Goal: Check status: Check status

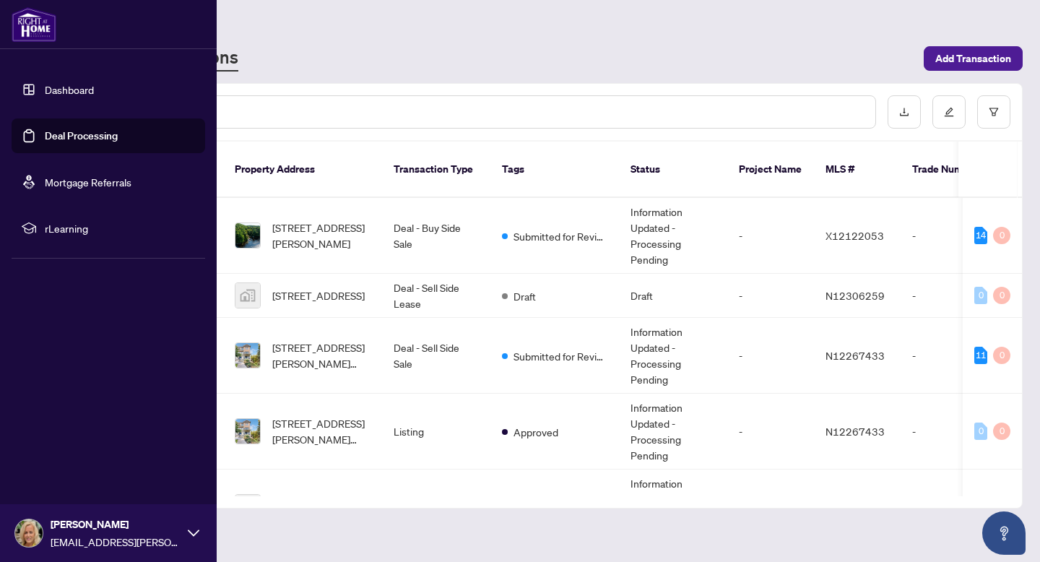
click at [87, 84] on link "Dashboard" at bounding box center [69, 89] width 49 height 13
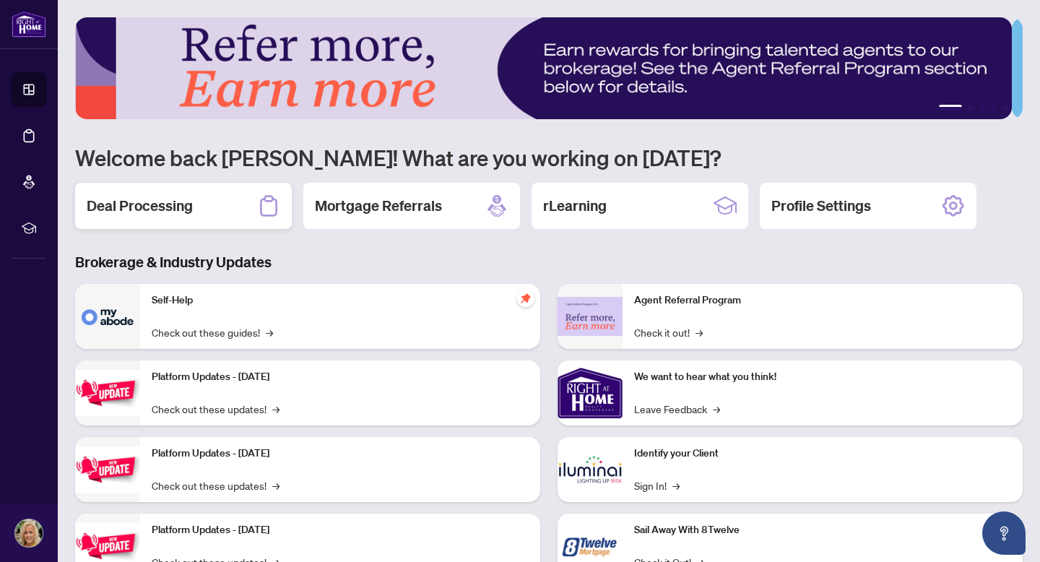
click at [269, 202] on icon at bounding box center [268, 205] width 23 height 23
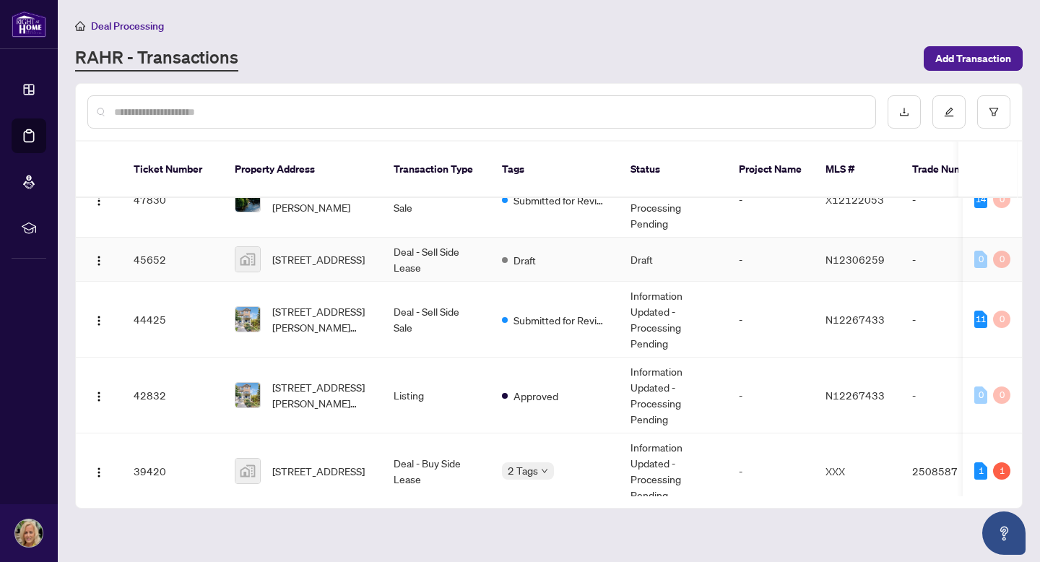
scroll to position [53, 0]
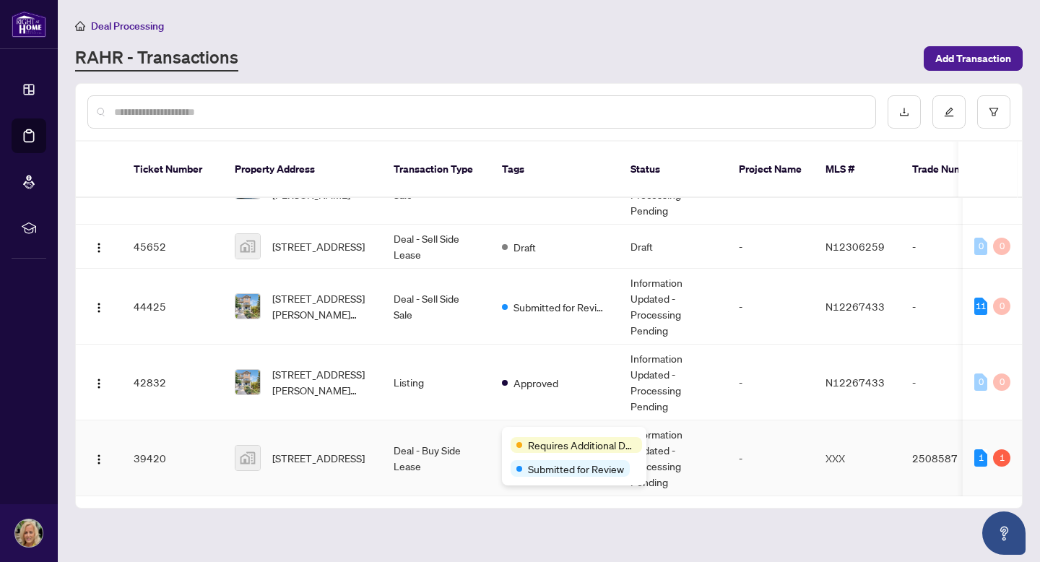
click at [539, 438] on span "Requires Additional Docs" at bounding box center [582, 445] width 108 height 16
click at [548, 445] on span "Requires Additional Docs" at bounding box center [582, 445] width 108 height 16
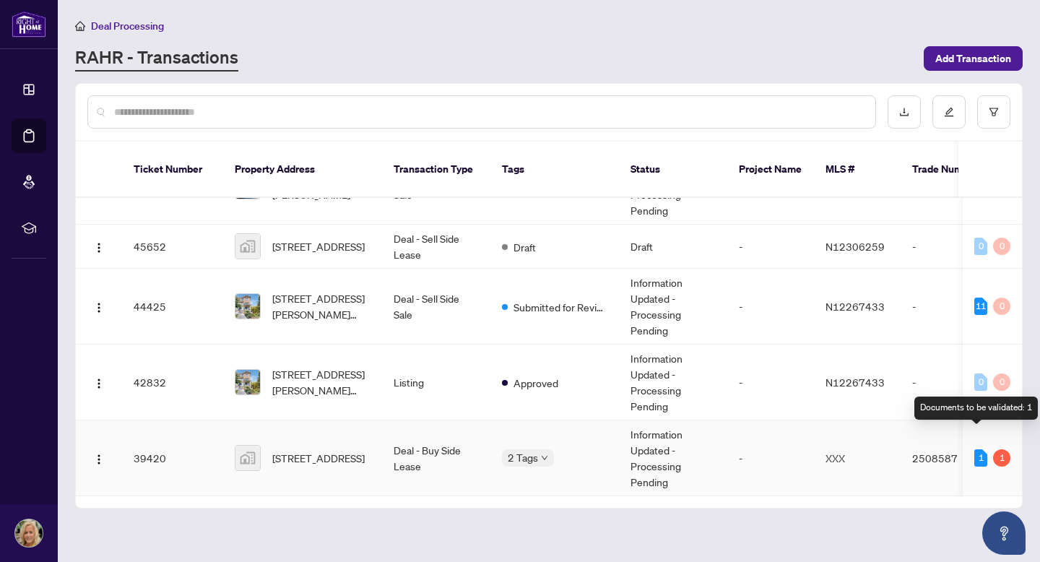
click at [866, 449] on div "1" at bounding box center [980, 457] width 13 height 17
click at [866, 449] on div "1" at bounding box center [1001, 457] width 17 height 17
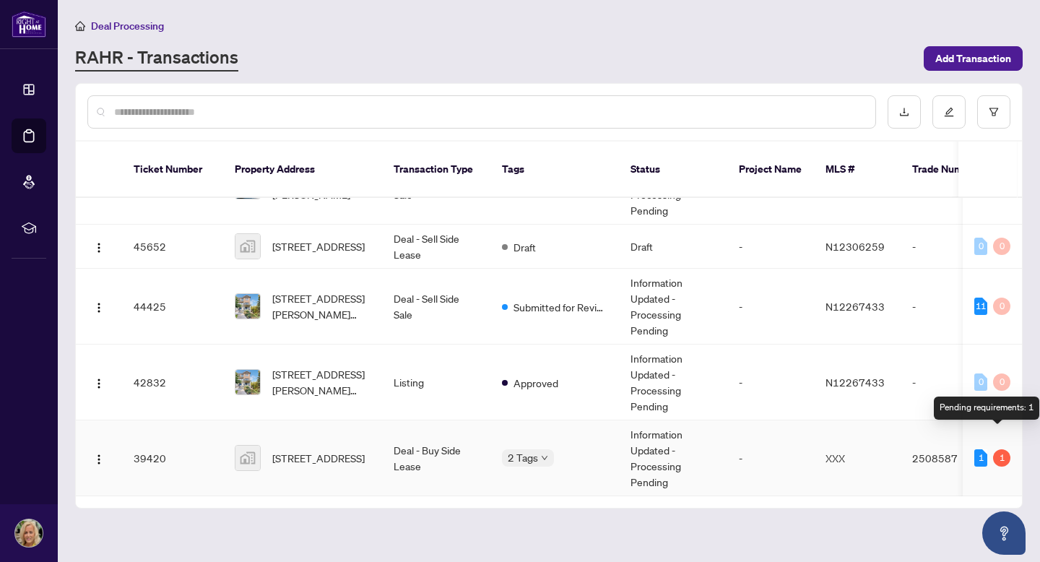
click at [866, 449] on div "1" at bounding box center [1001, 457] width 17 height 17
click at [658, 420] on td "Information Updated - Processing Pending" at bounding box center [673, 458] width 108 height 76
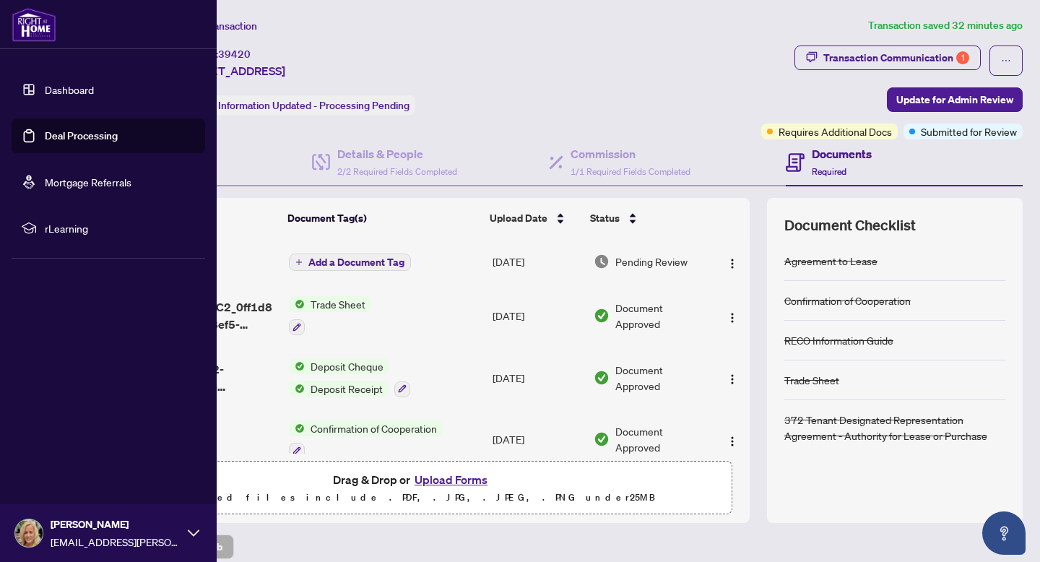
click at [57, 87] on link "Dashboard" at bounding box center [69, 89] width 49 height 13
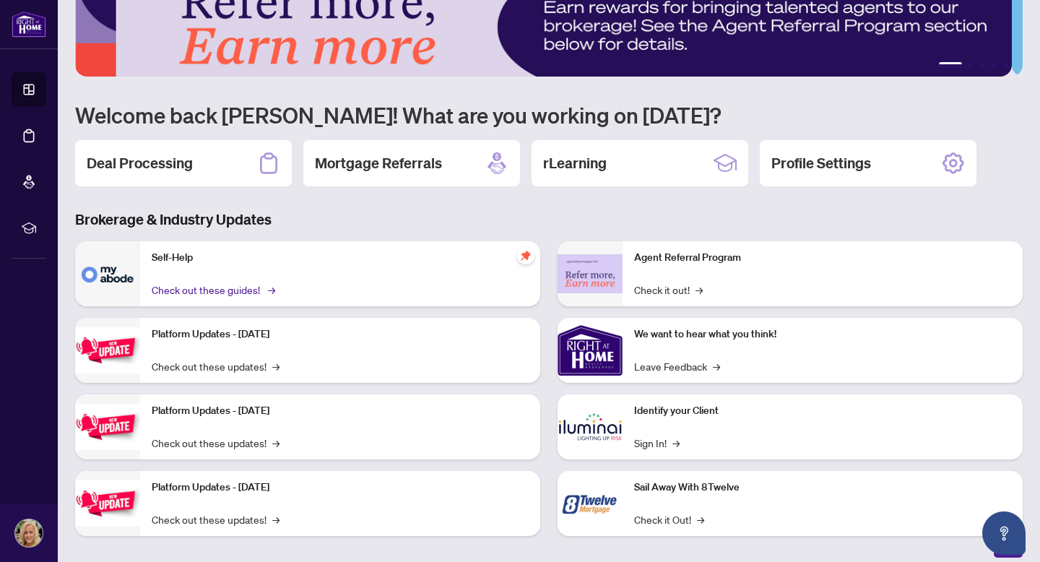
scroll to position [54, 0]
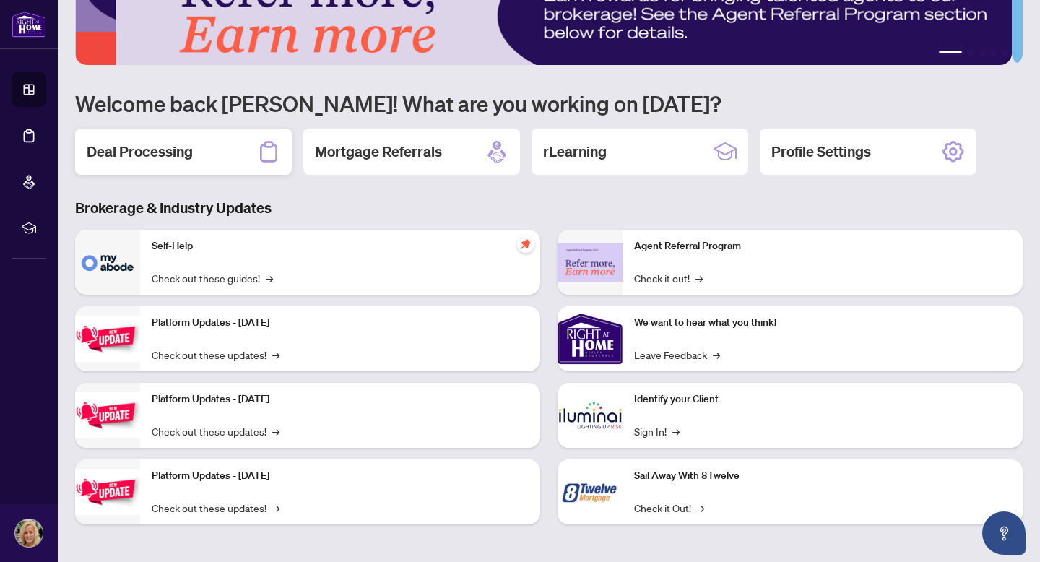
click at [165, 152] on h2 "Deal Processing" at bounding box center [140, 152] width 106 height 20
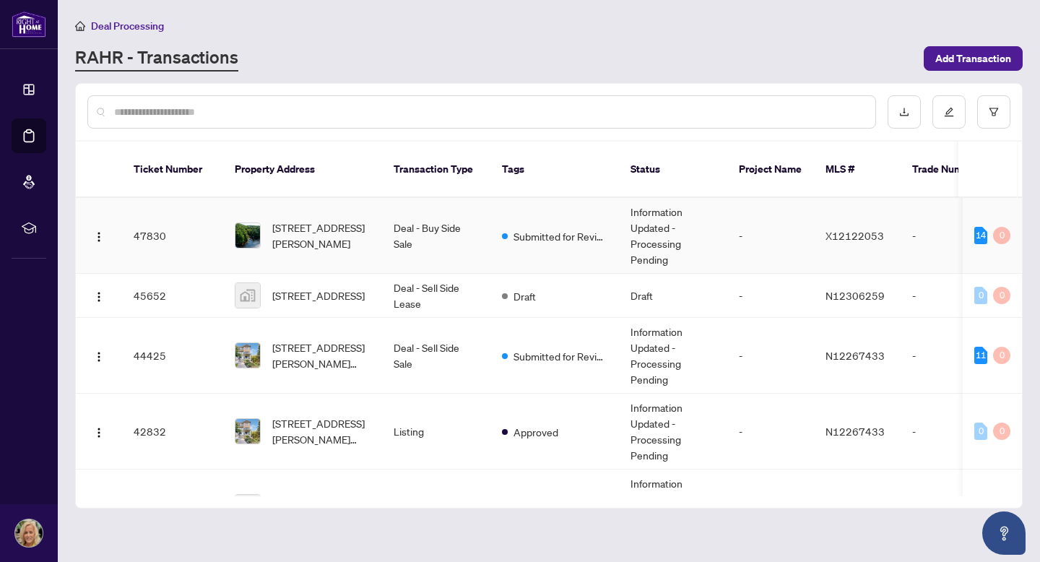
click at [657, 213] on td "Information Updated - Processing Pending" at bounding box center [673, 236] width 108 height 76
